Goal: Information Seeking & Learning: Learn about a topic

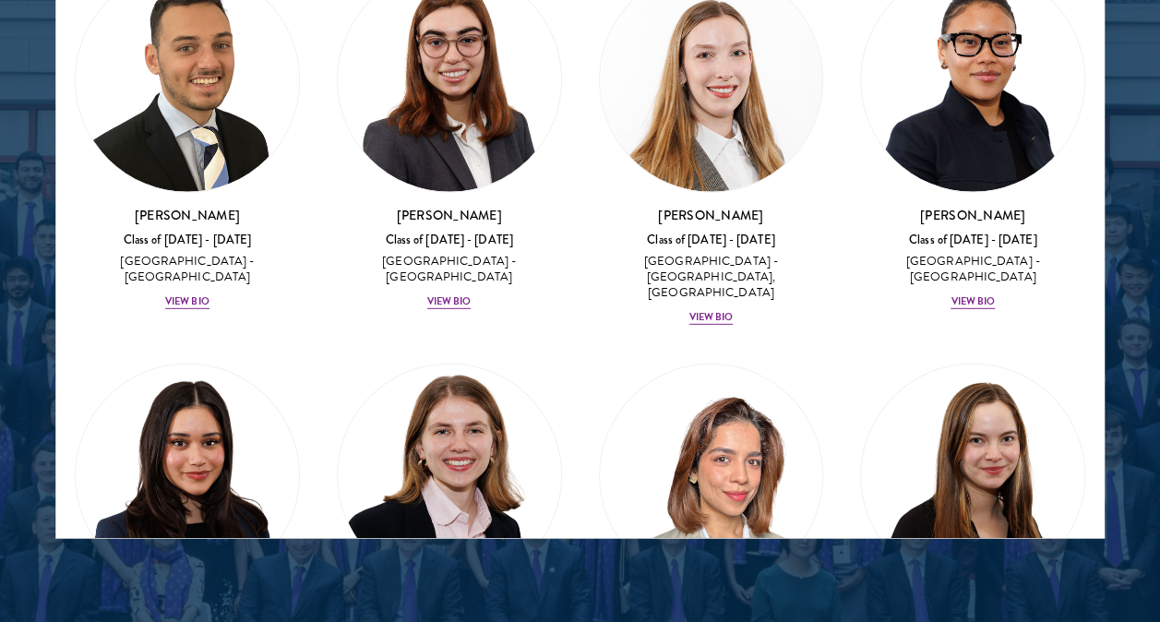
scroll to position [6018, 0]
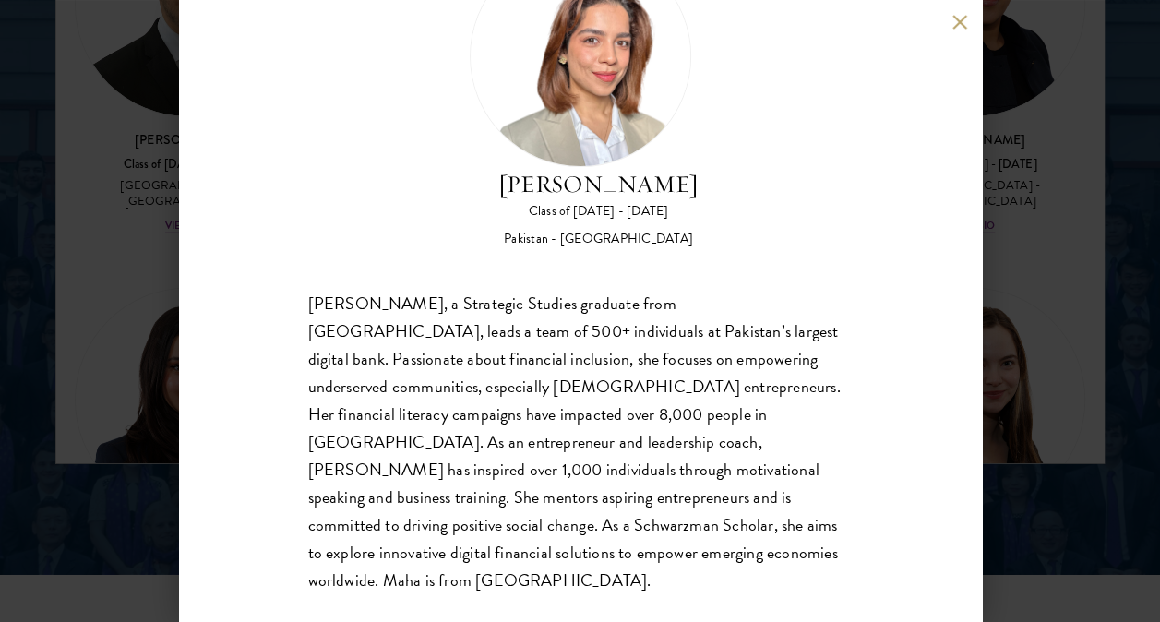
scroll to position [2508, 0]
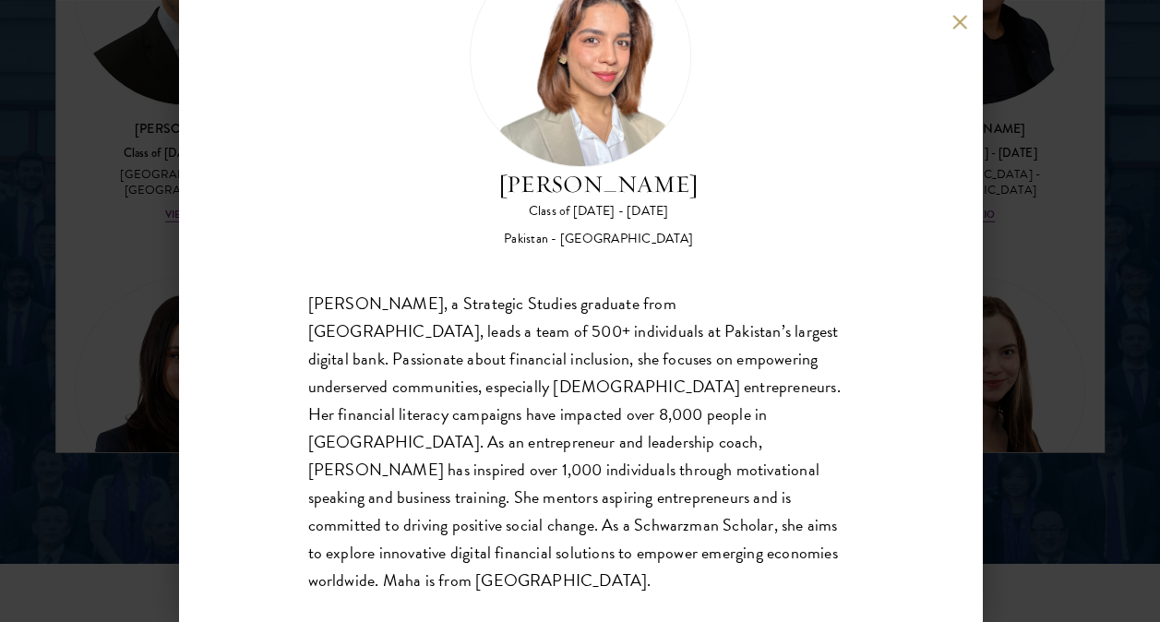
click at [956, 22] on button at bounding box center [961, 22] width 16 height 16
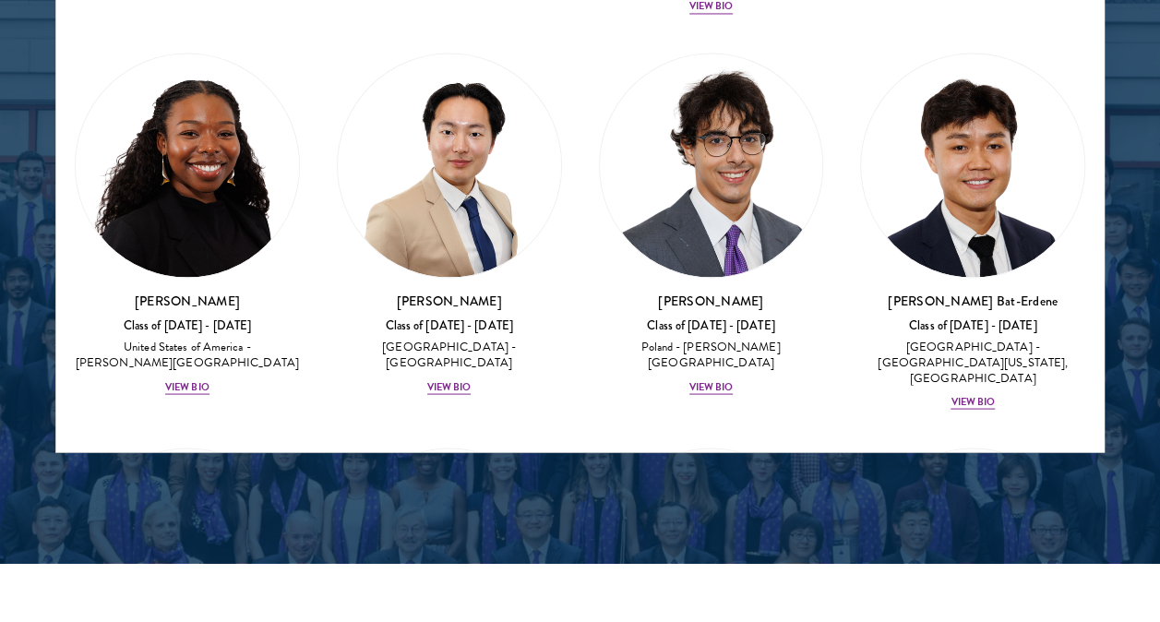
scroll to position [1116, 0]
